Goal: Navigation & Orientation: Find specific page/section

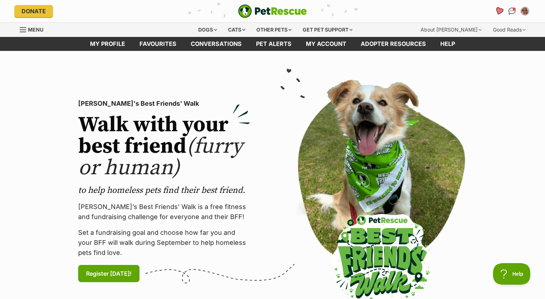
click at [499, 12] on icon "Favourites" at bounding box center [499, 11] width 9 height 8
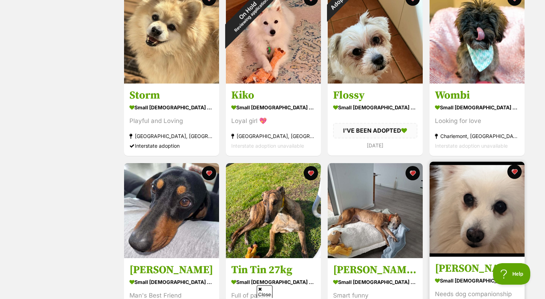
scroll to position [573, 0]
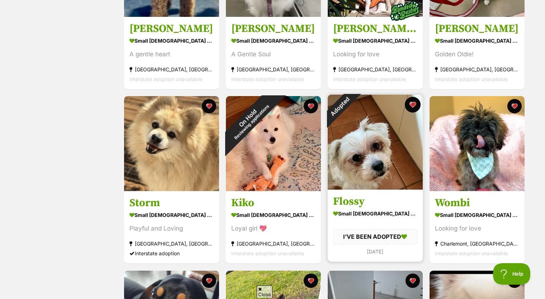
click at [409, 101] on button "favourite" at bounding box center [413, 105] width 16 height 16
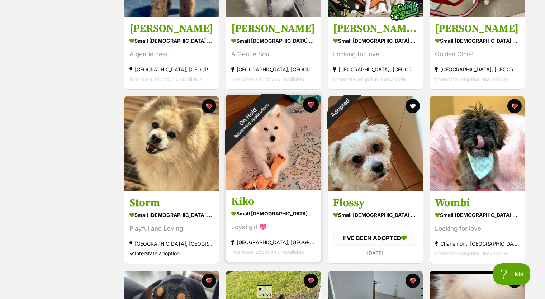
click at [309, 106] on button "favourite" at bounding box center [311, 105] width 16 height 16
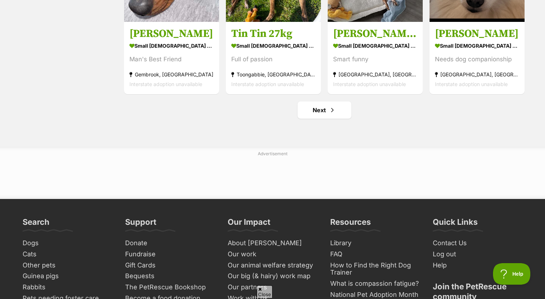
scroll to position [1004, 0]
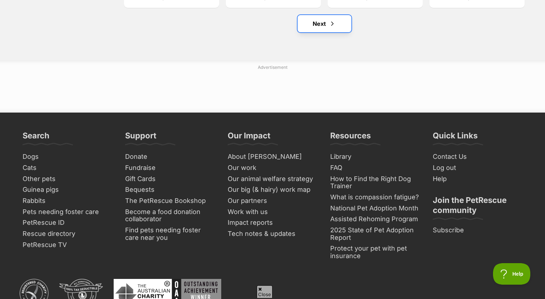
click at [317, 20] on link "Next" at bounding box center [324, 23] width 54 height 17
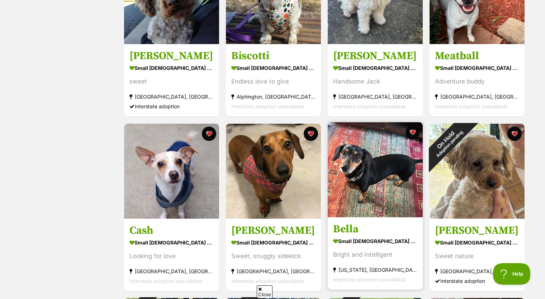
scroll to position [251, 0]
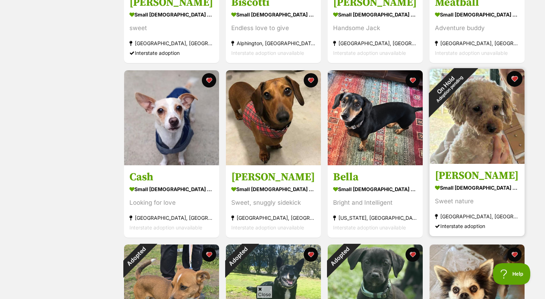
click at [514, 80] on button "favourite" at bounding box center [514, 79] width 16 height 16
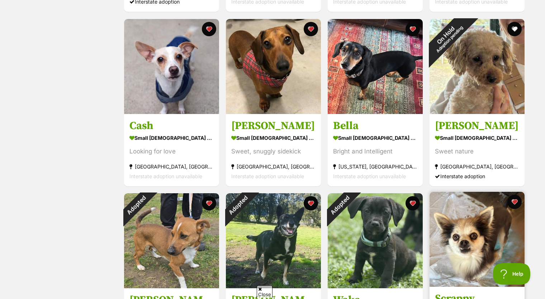
scroll to position [394, 0]
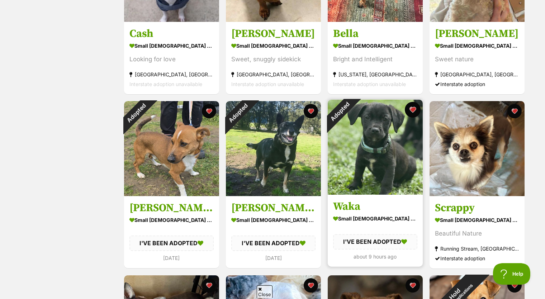
click at [413, 109] on button "favourite" at bounding box center [413, 110] width 16 height 16
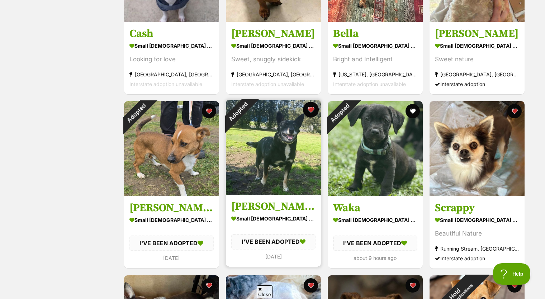
click at [309, 113] on button "favourite" at bounding box center [311, 110] width 16 height 16
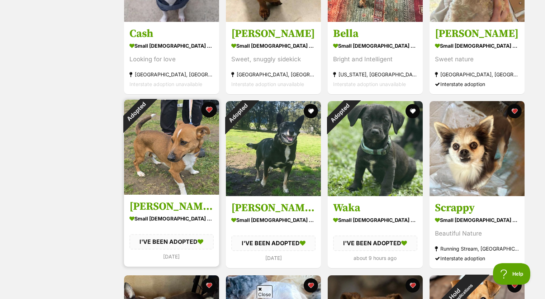
click at [211, 111] on button "favourite" at bounding box center [209, 110] width 16 height 16
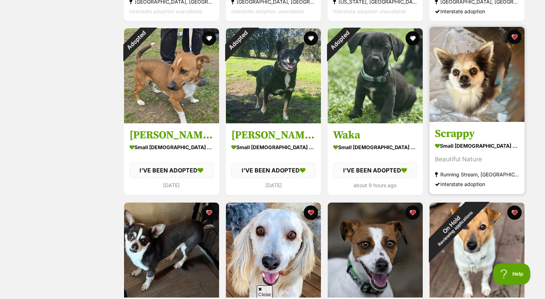
scroll to position [573, 0]
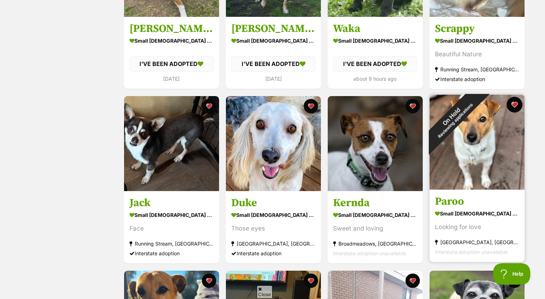
click at [514, 106] on button "favourite" at bounding box center [514, 105] width 16 height 16
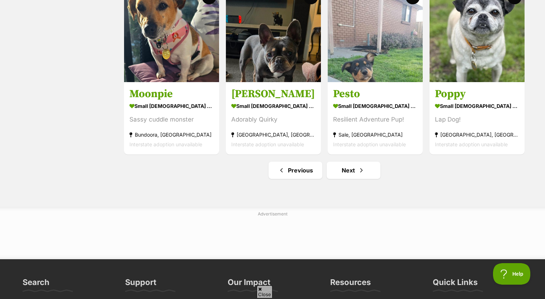
scroll to position [860, 0]
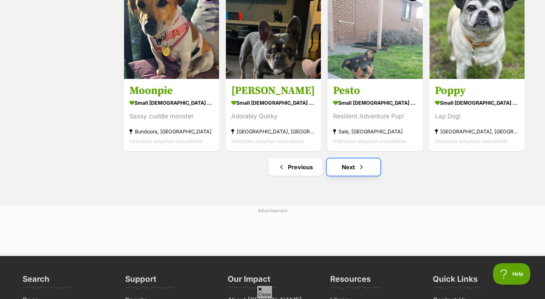
click at [333, 166] on link "Next" at bounding box center [353, 166] width 54 height 17
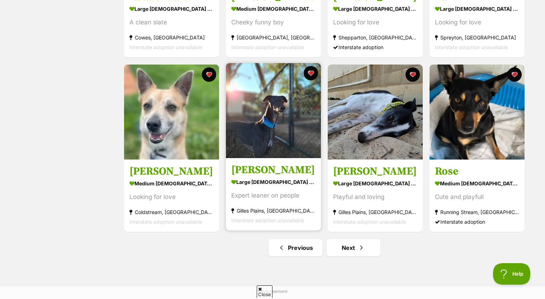
scroll to position [824, 0]
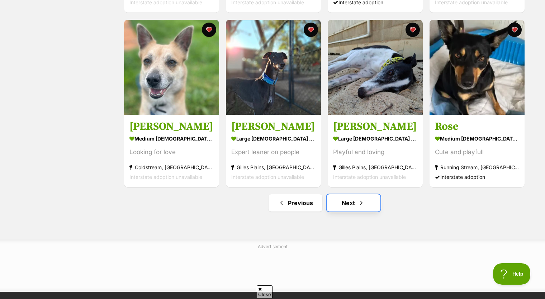
click at [358, 210] on link "Next" at bounding box center [353, 202] width 54 height 17
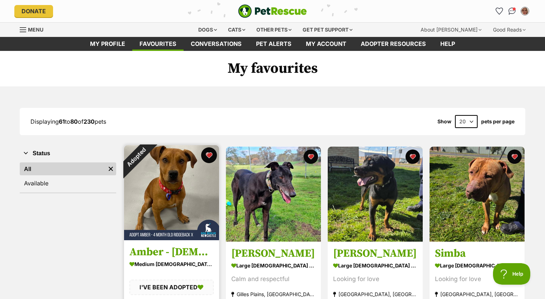
click at [209, 155] on button "favourite" at bounding box center [209, 155] width 16 height 16
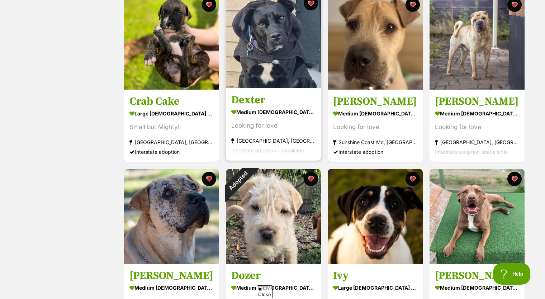
scroll to position [358, 0]
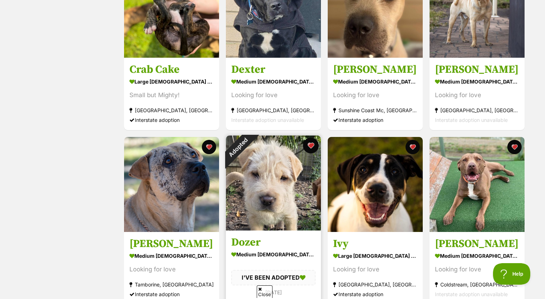
click at [314, 143] on button "favourite" at bounding box center [311, 146] width 16 height 16
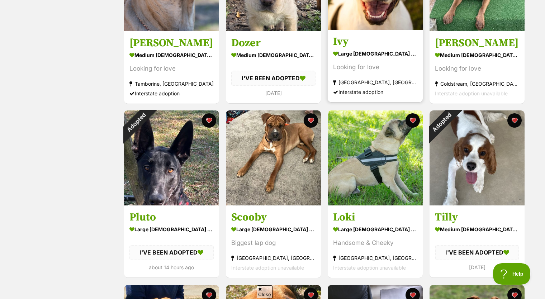
scroll to position [573, 0]
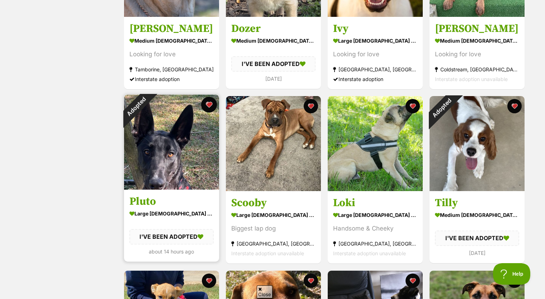
click at [208, 105] on button "favourite" at bounding box center [209, 105] width 16 height 16
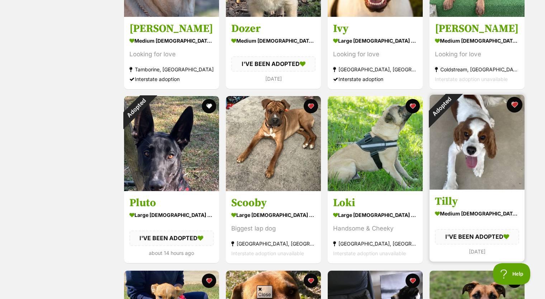
click at [515, 107] on button "favourite" at bounding box center [514, 105] width 16 height 16
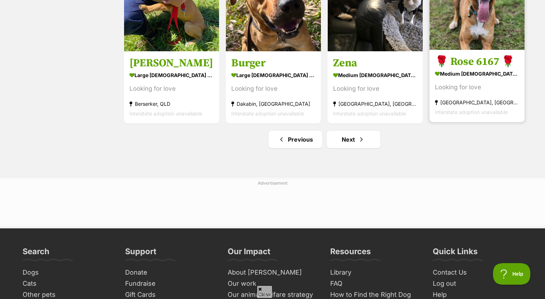
scroll to position [896, 0]
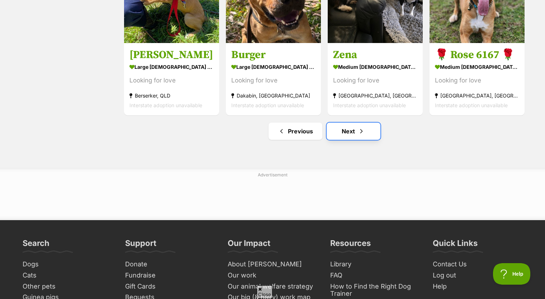
click at [367, 136] on link "Next" at bounding box center [353, 131] width 54 height 17
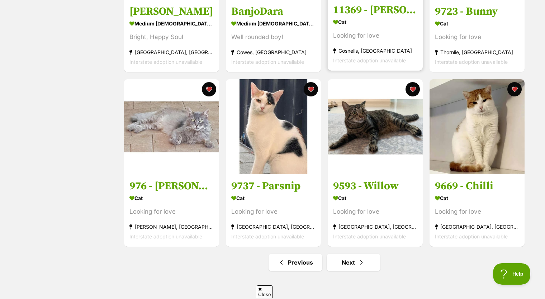
scroll to position [824, 0]
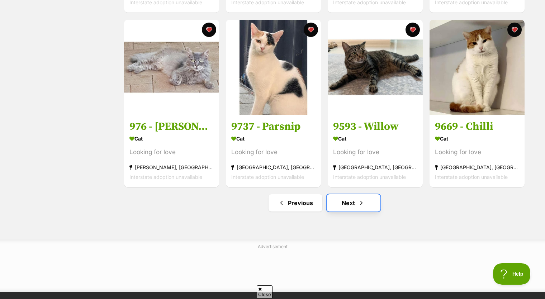
click at [364, 204] on span "Next page" at bounding box center [361, 203] width 7 height 9
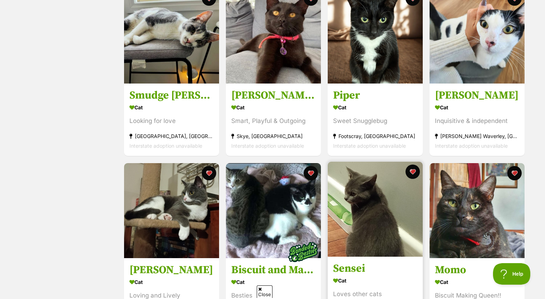
scroll to position [860, 0]
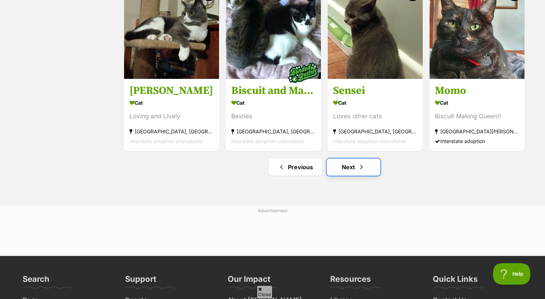
click at [358, 171] on span "Next page" at bounding box center [361, 167] width 7 height 9
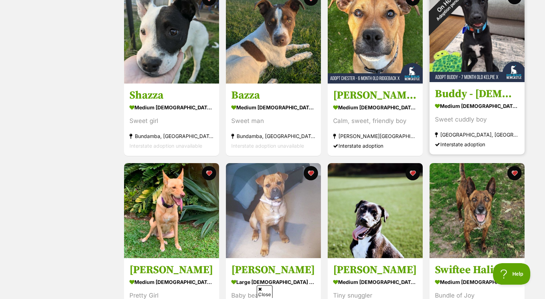
scroll to position [609, 0]
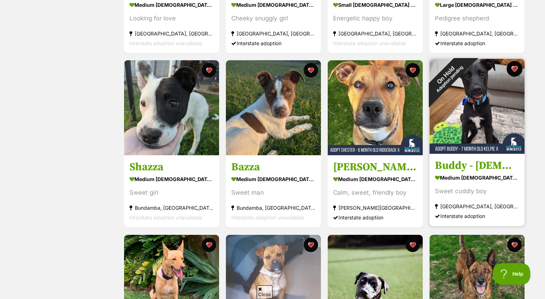
click at [516, 65] on button "favourite" at bounding box center [514, 69] width 16 height 16
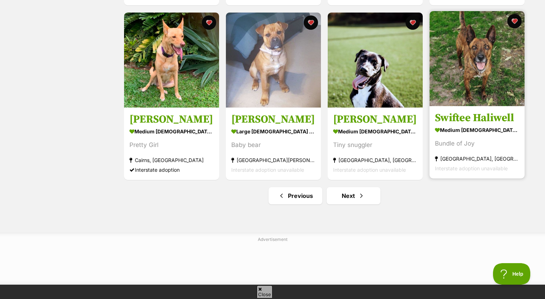
scroll to position [860, 0]
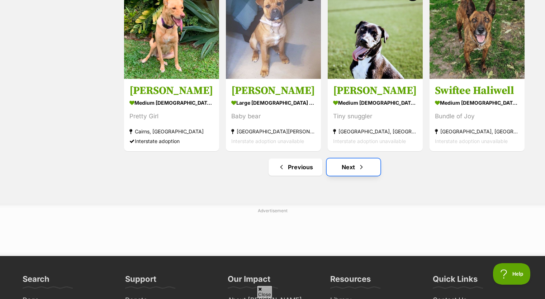
click at [370, 175] on link "Next" at bounding box center [353, 166] width 54 height 17
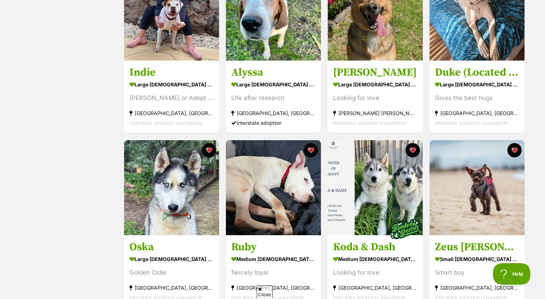
scroll to position [788, 0]
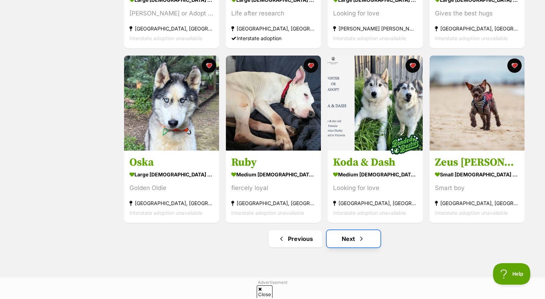
click at [351, 243] on link "Next" at bounding box center [353, 238] width 54 height 17
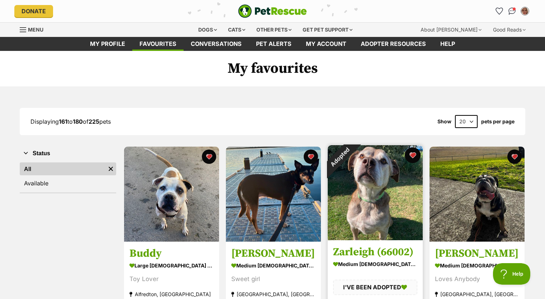
click at [414, 156] on button "favourite" at bounding box center [413, 155] width 16 height 16
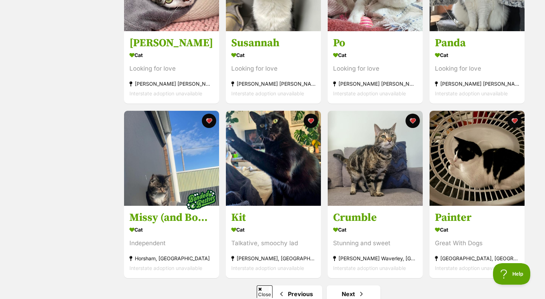
scroll to position [788, 0]
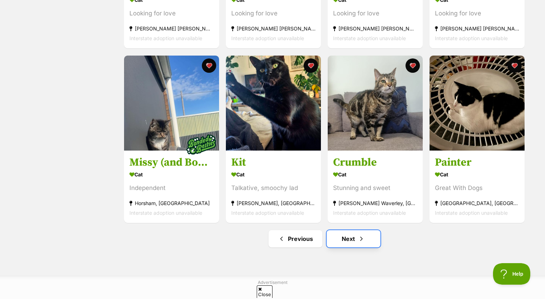
click at [351, 240] on link "Next" at bounding box center [353, 238] width 54 height 17
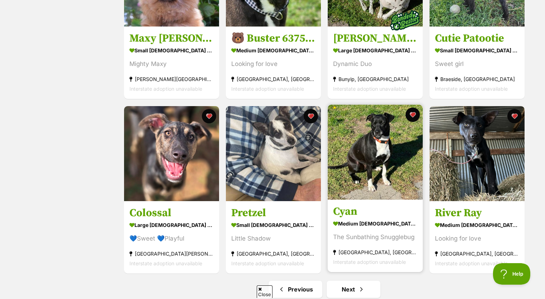
scroll to position [896, 0]
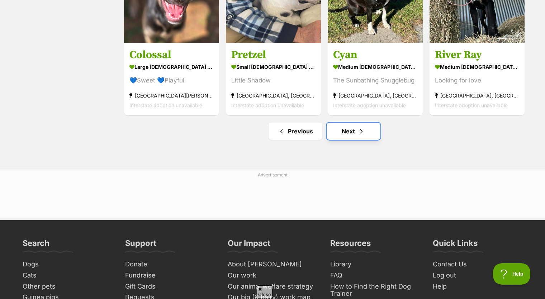
click at [356, 134] on link "Next" at bounding box center [353, 131] width 54 height 17
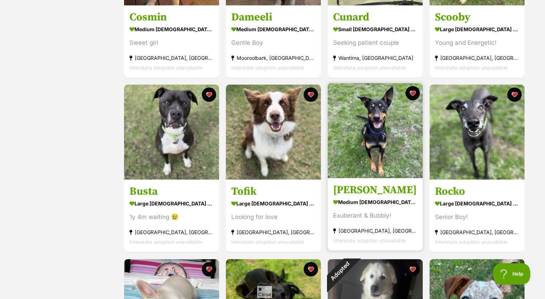
scroll to position [681, 0]
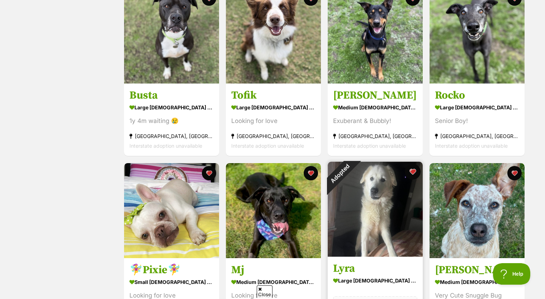
click at [413, 175] on button "favourite" at bounding box center [413, 172] width 16 height 16
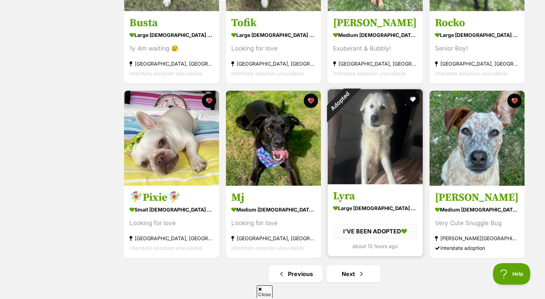
scroll to position [896, 0]
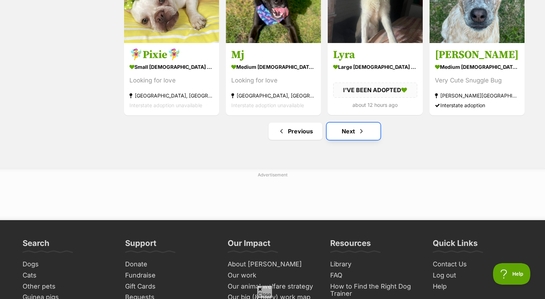
click at [362, 134] on span "Next page" at bounding box center [361, 131] width 7 height 9
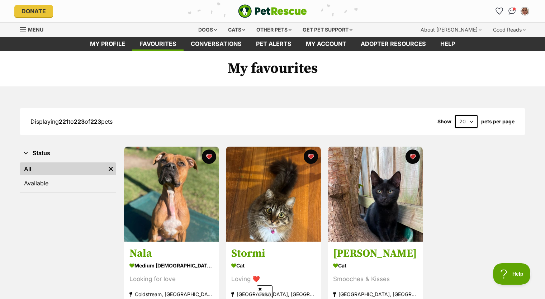
scroll to position [179, 0]
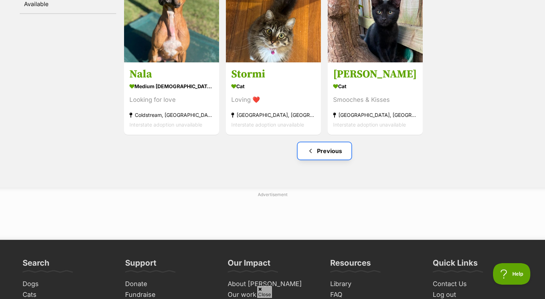
click at [305, 152] on link "Previous" at bounding box center [324, 150] width 54 height 17
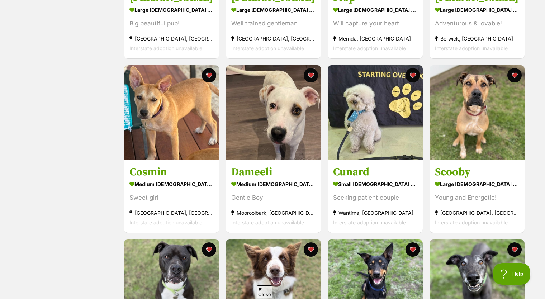
scroll to position [609, 0]
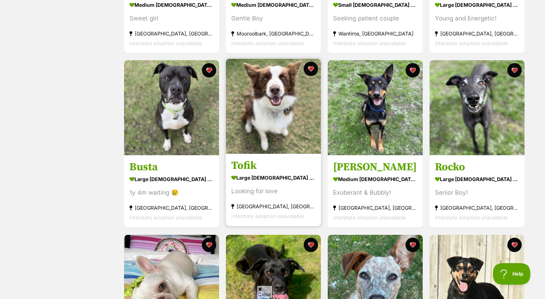
click at [262, 175] on div "large [DEMOGRAPHIC_DATA] Dog" at bounding box center [273, 178] width 84 height 10
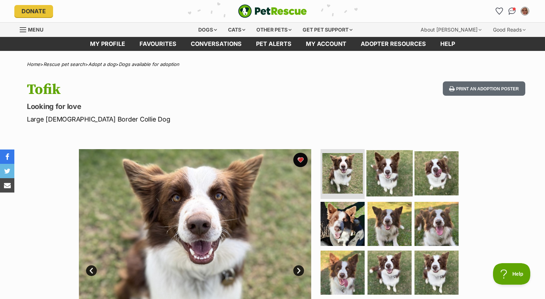
click at [391, 166] on img at bounding box center [389, 173] width 46 height 46
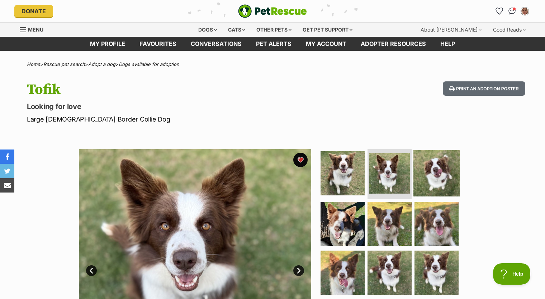
click at [428, 167] on img at bounding box center [436, 173] width 46 height 46
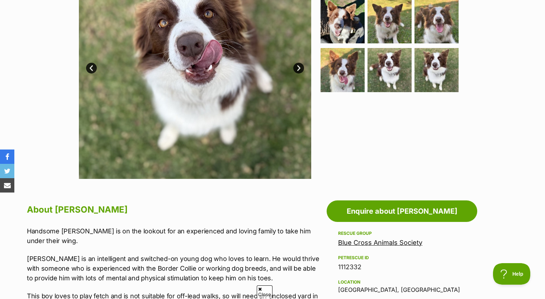
scroll to position [143, 0]
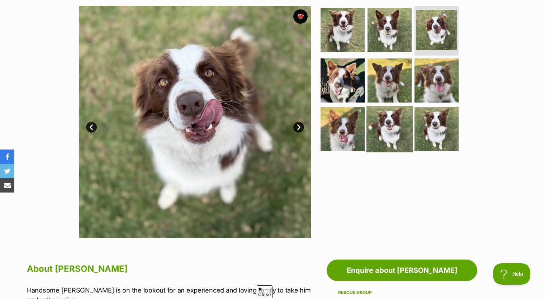
click at [407, 130] on img at bounding box center [389, 129] width 46 height 46
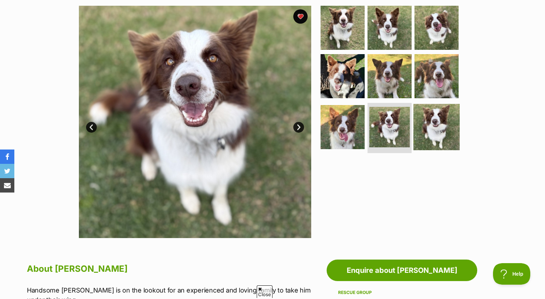
click at [436, 130] on img at bounding box center [436, 127] width 46 height 46
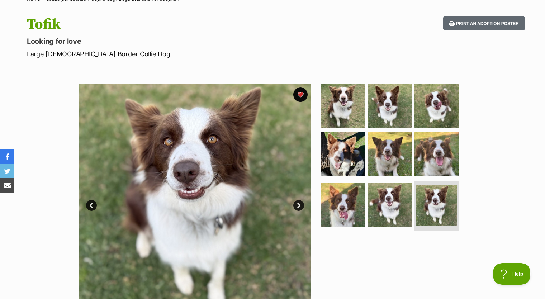
scroll to position [0, 0]
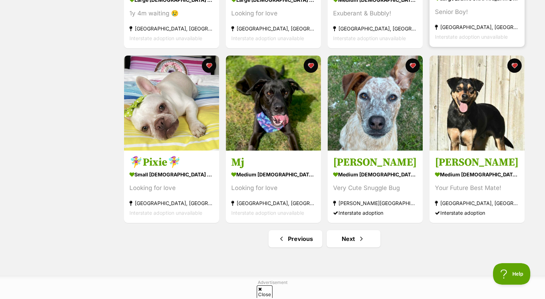
scroll to position [824, 0]
